Goal: Task Accomplishment & Management: Manage account settings

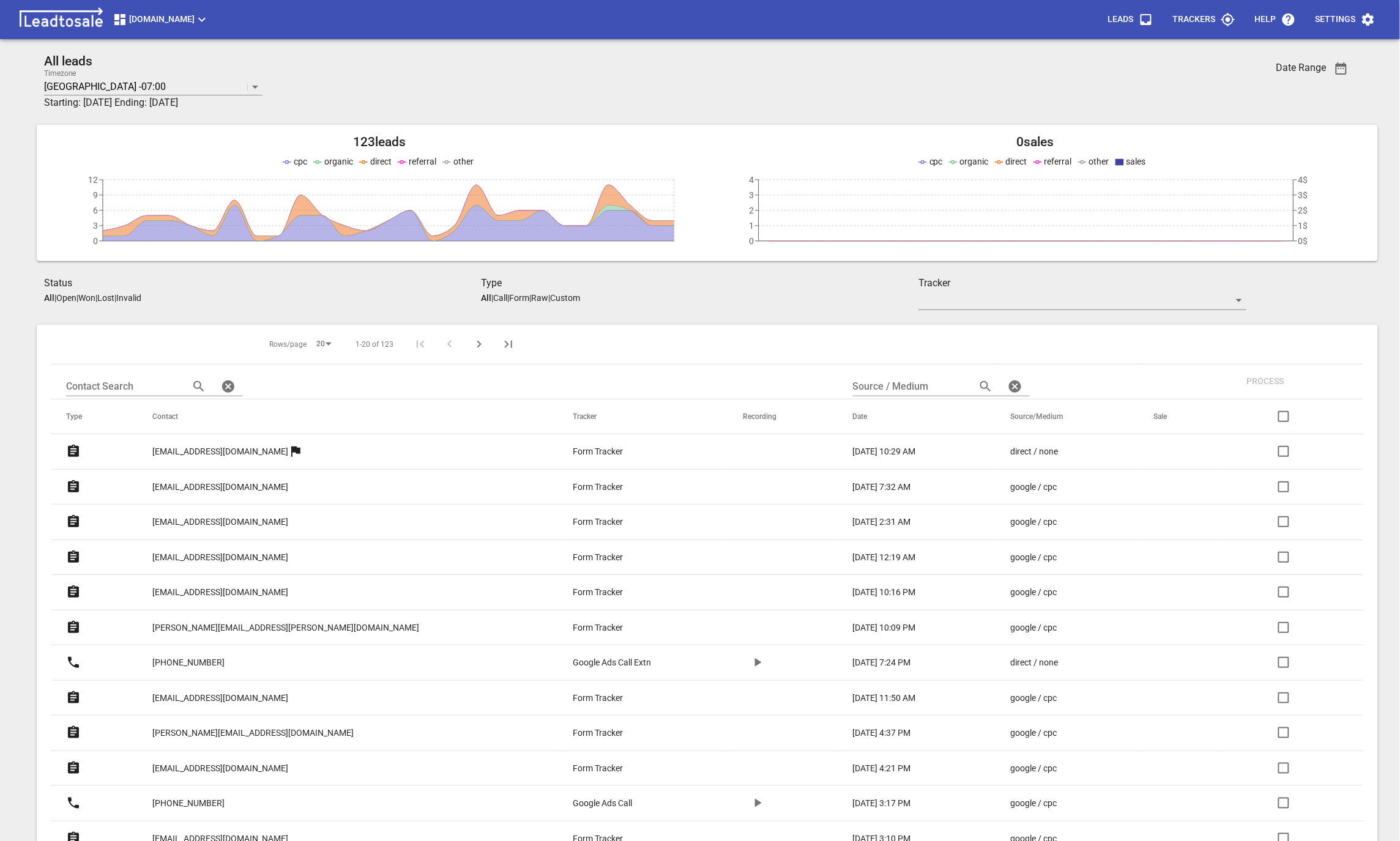
scroll to position [350, 0]
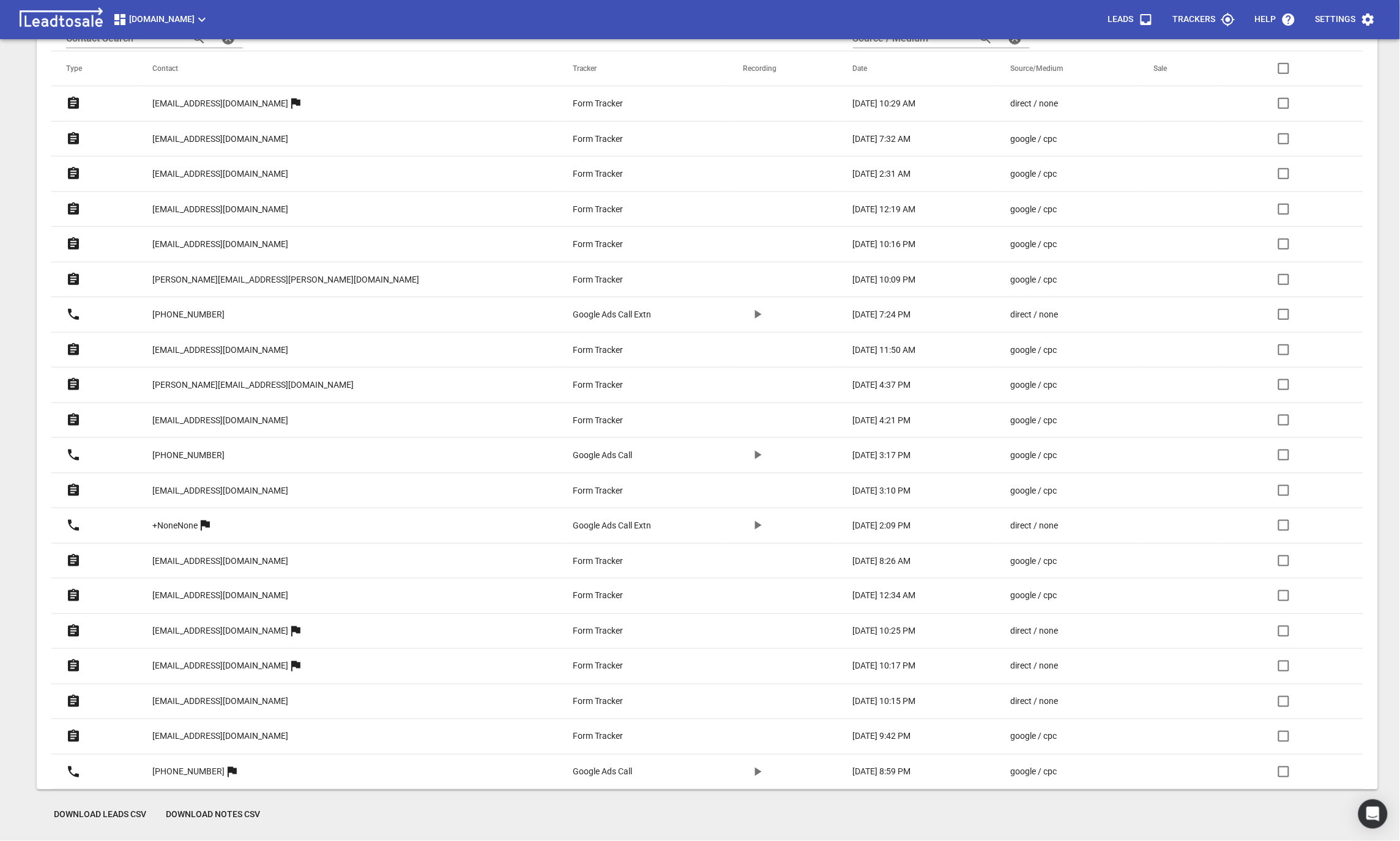
click at [1319, 24] on p "Settings" at bounding box center [1336, 19] width 40 height 12
click at [1317, 128] on li "Manage Plan" at bounding box center [1344, 117] width 89 height 29
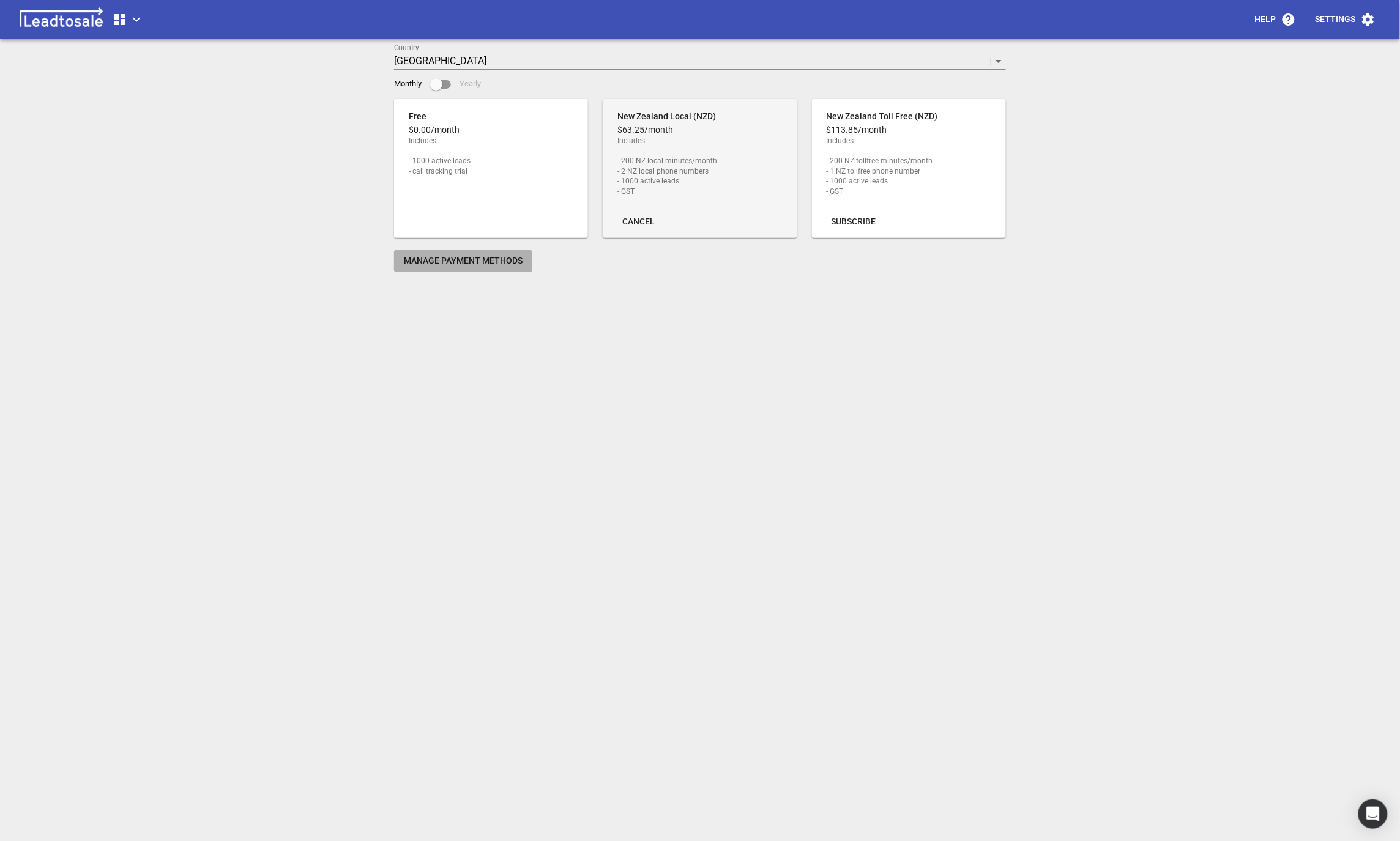
click at [401, 260] on button "Manage Payment Methods" at bounding box center [463, 261] width 138 height 22
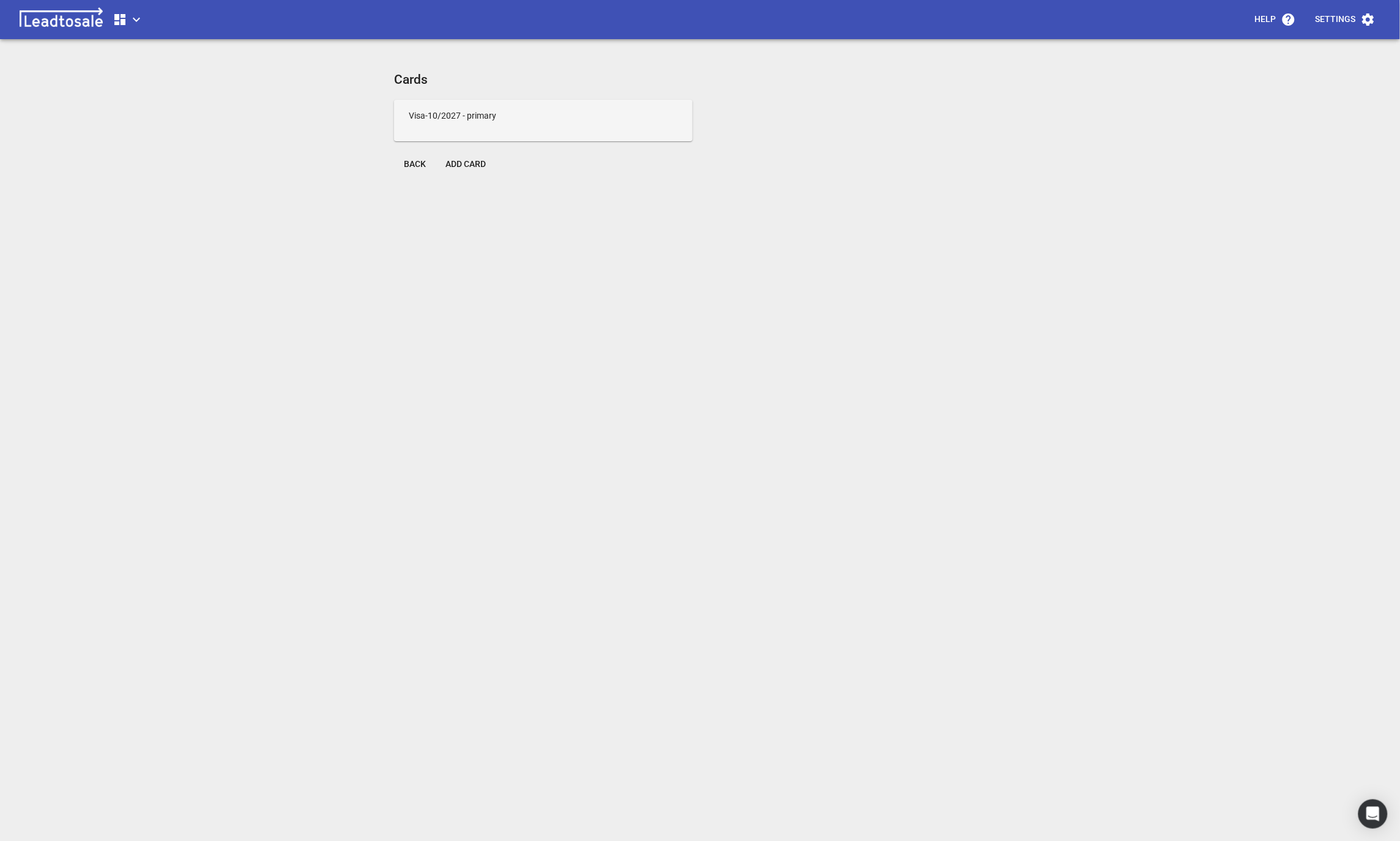
click at [468, 162] on span "Add Card" at bounding box center [465, 164] width 40 height 12
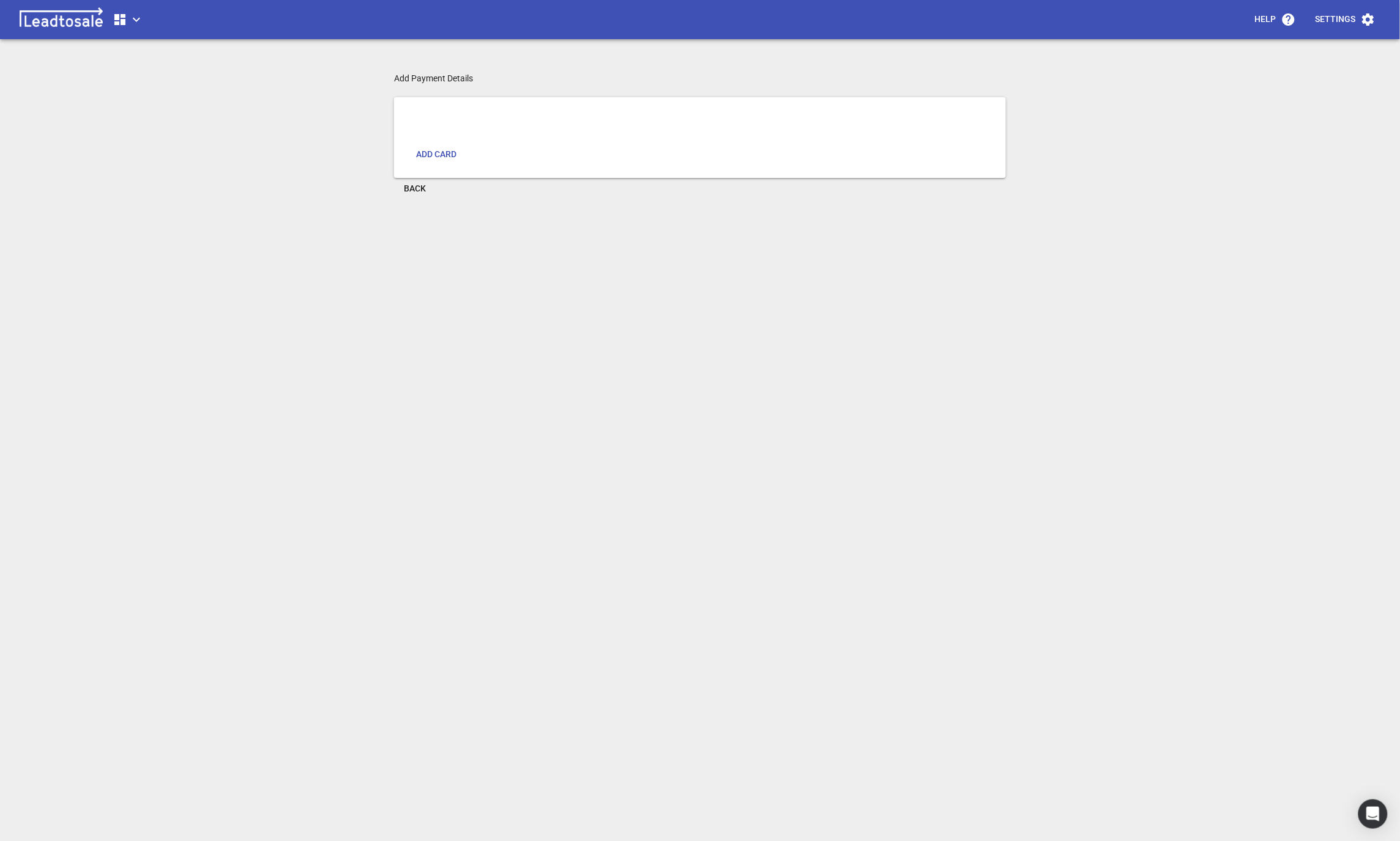
click at [437, 157] on span "Add card" at bounding box center [436, 155] width 40 height 12
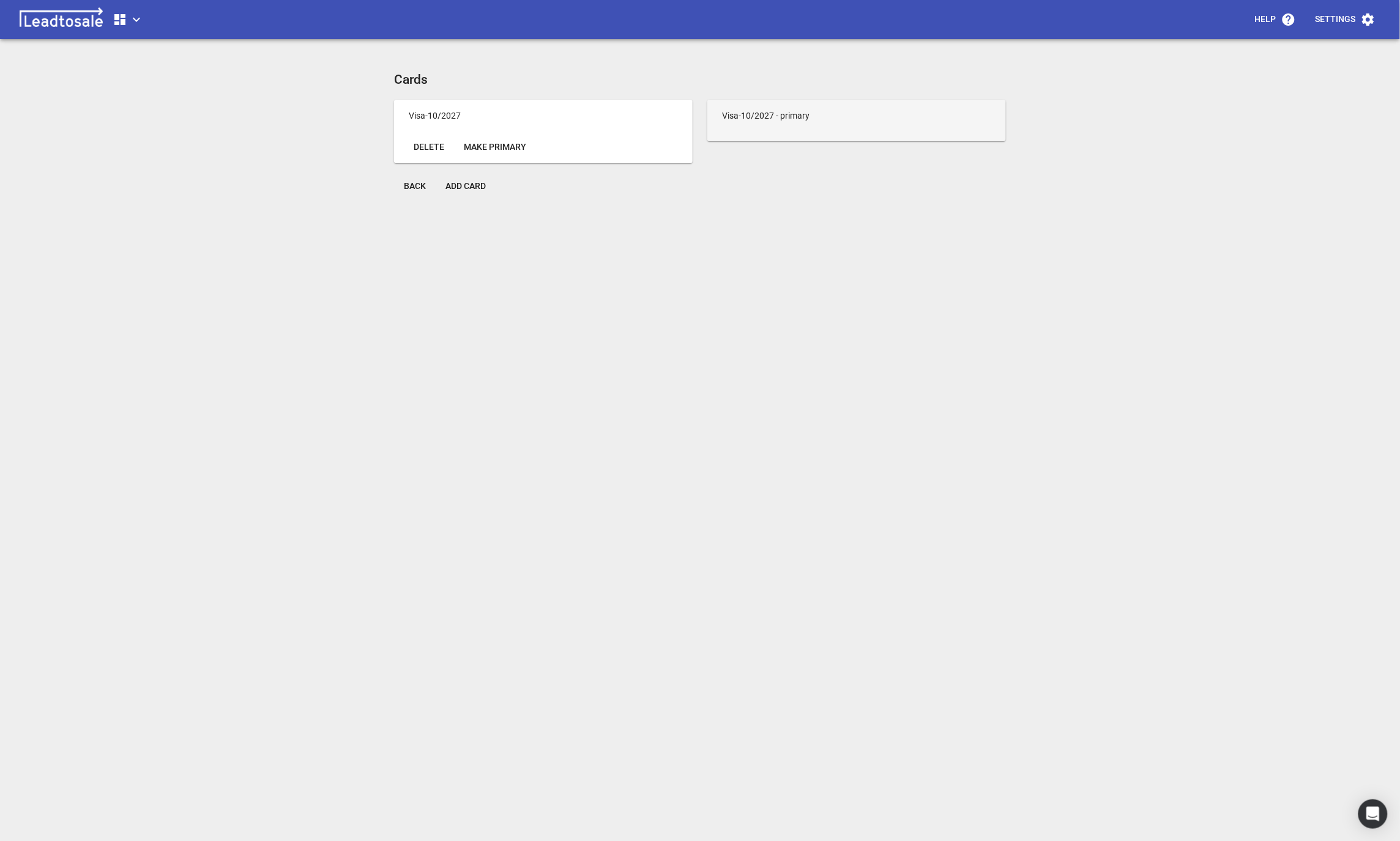
click at [491, 159] on div "Delete Make Primary" at bounding box center [543, 147] width 299 height 32
click at [483, 154] on button "Make Primary" at bounding box center [495, 146] width 82 height 22
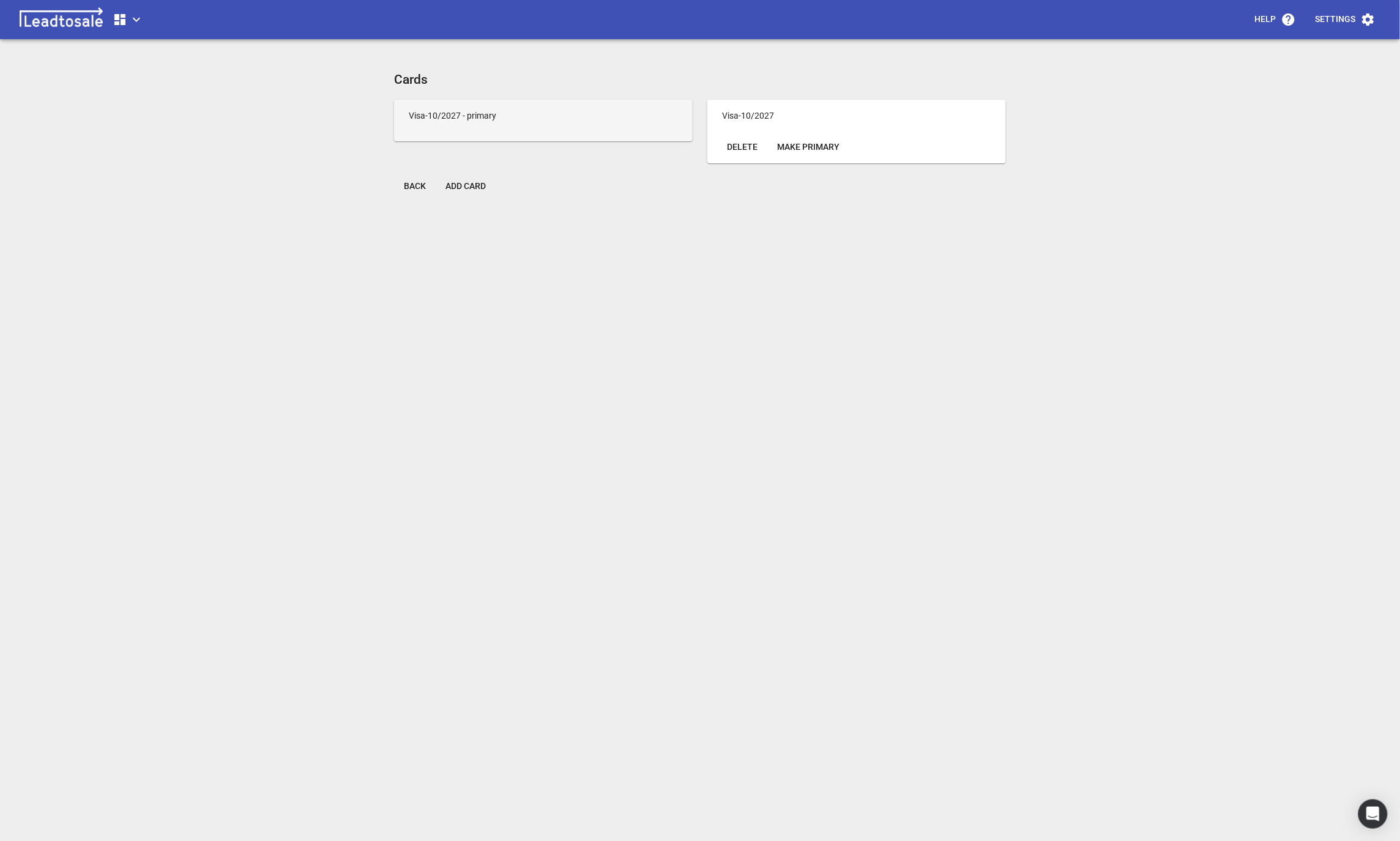
click at [184, 179] on div "Help Settings Cards Visa - 10 / 2027 - primary Visa - 10 / 2027 Delete Make Pri…" at bounding box center [700, 425] width 1390 height 841
